Goal: Transaction & Acquisition: Purchase product/service

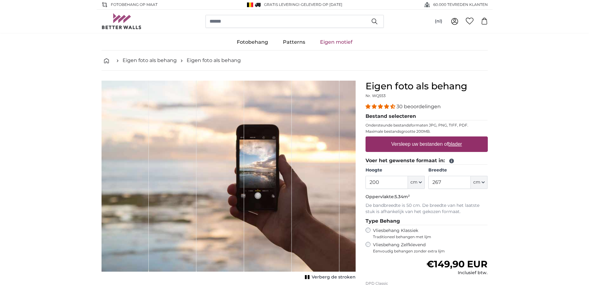
drag, startPoint x: 391, startPoint y: 181, endPoint x: 334, endPoint y: 175, distance: 57.7
click at [334, 175] on product-detail "Annuleren Afbeelding bijsnijden Verberg de stroken Eigen foto als behang Nr. WQ…" at bounding box center [295, 215] width 396 height 289
type input "250"
type input "500"
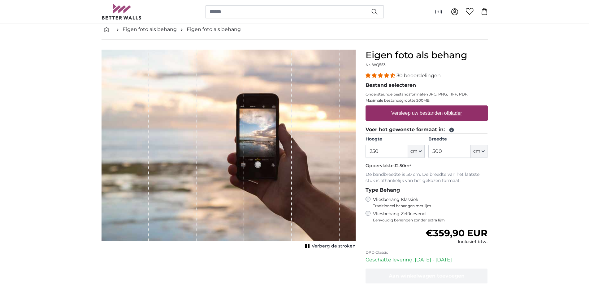
scroll to position [62, 0]
